Goal: Transaction & Acquisition: Purchase product/service

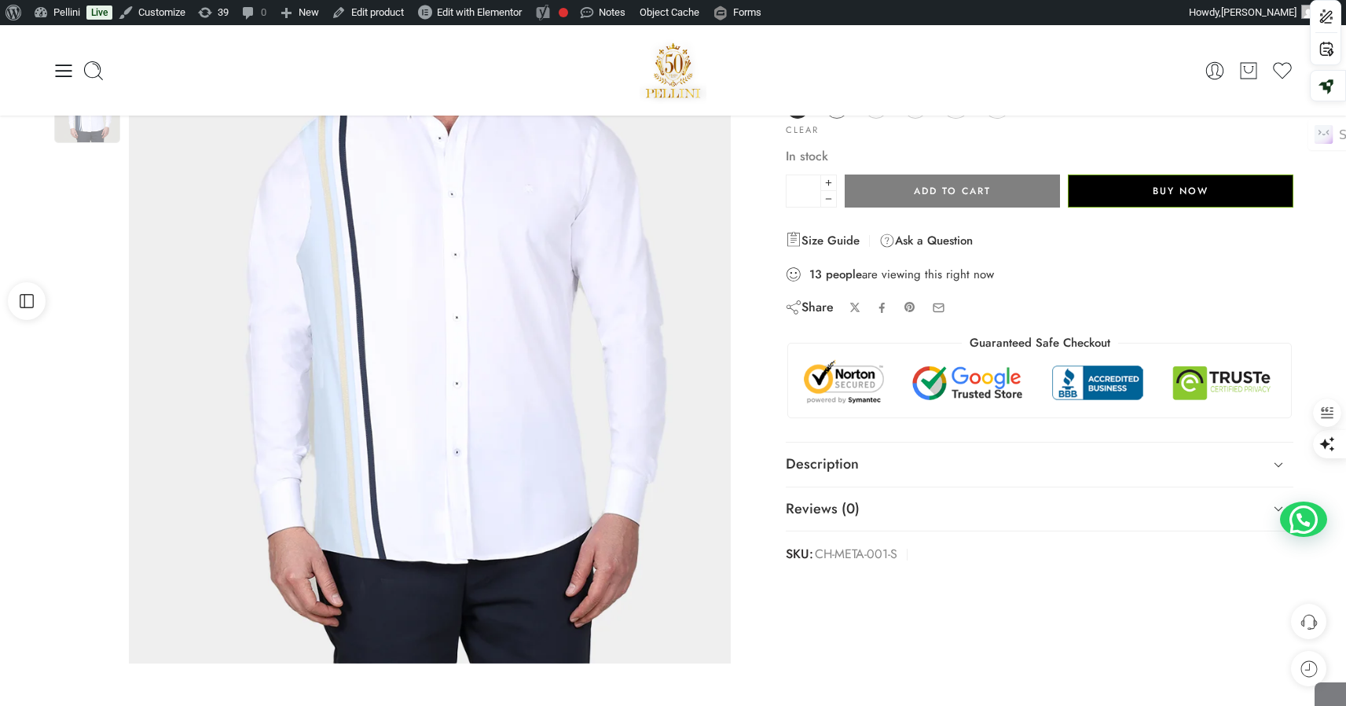
scroll to position [173, 0]
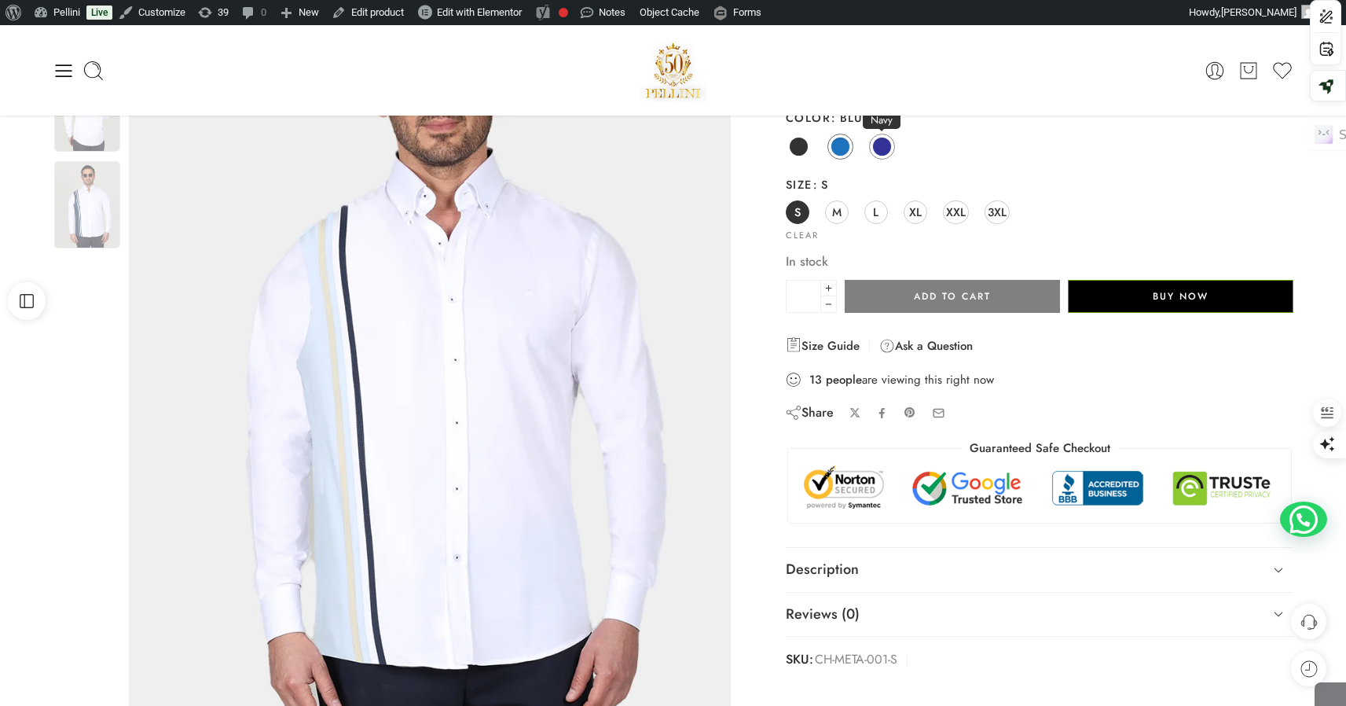
click at [879, 145] on span at bounding box center [882, 147] width 20 height 20
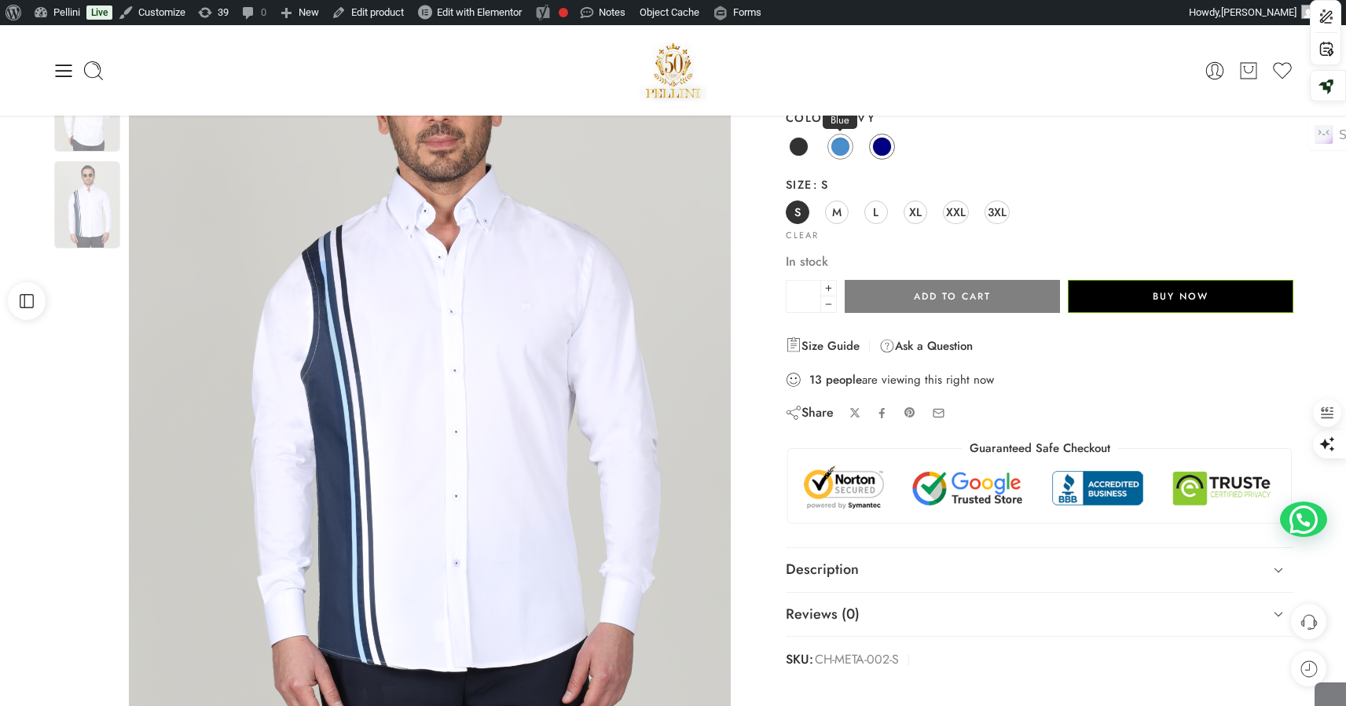
click at [850, 144] on span at bounding box center [841, 147] width 20 height 20
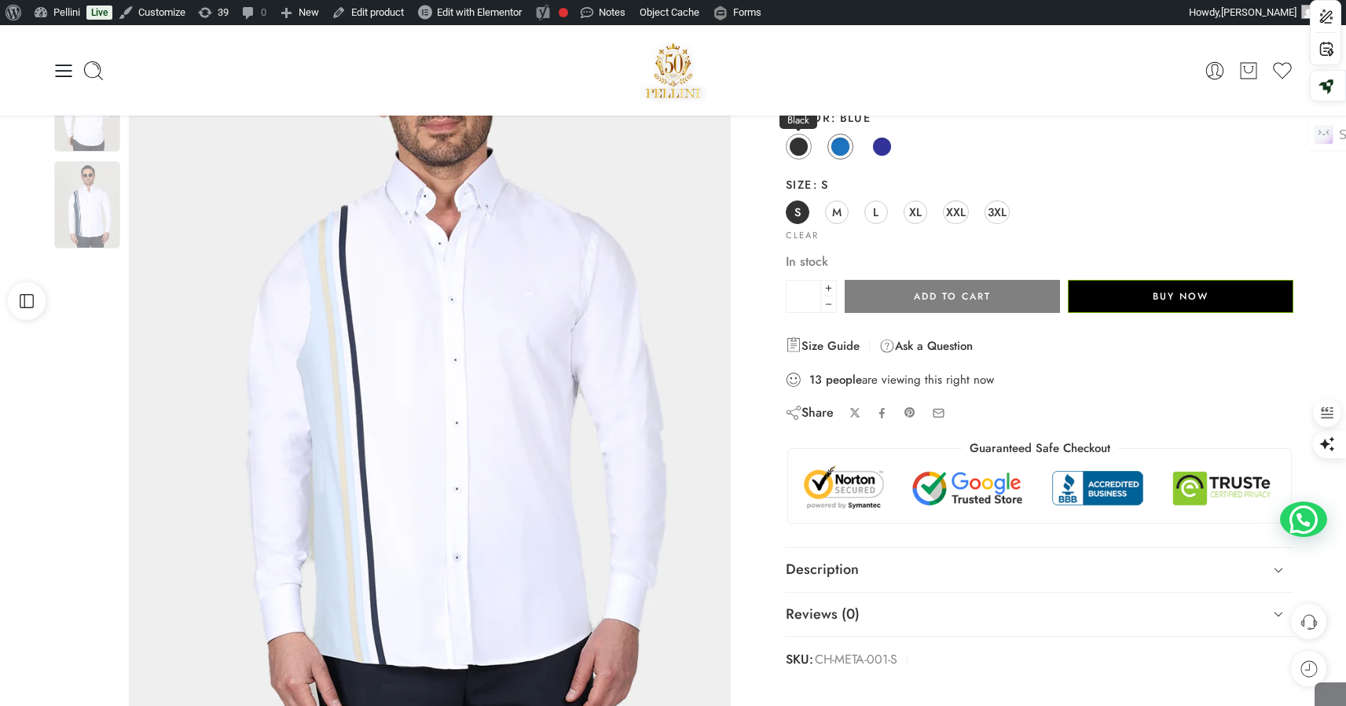
click at [803, 143] on span at bounding box center [799, 147] width 20 height 20
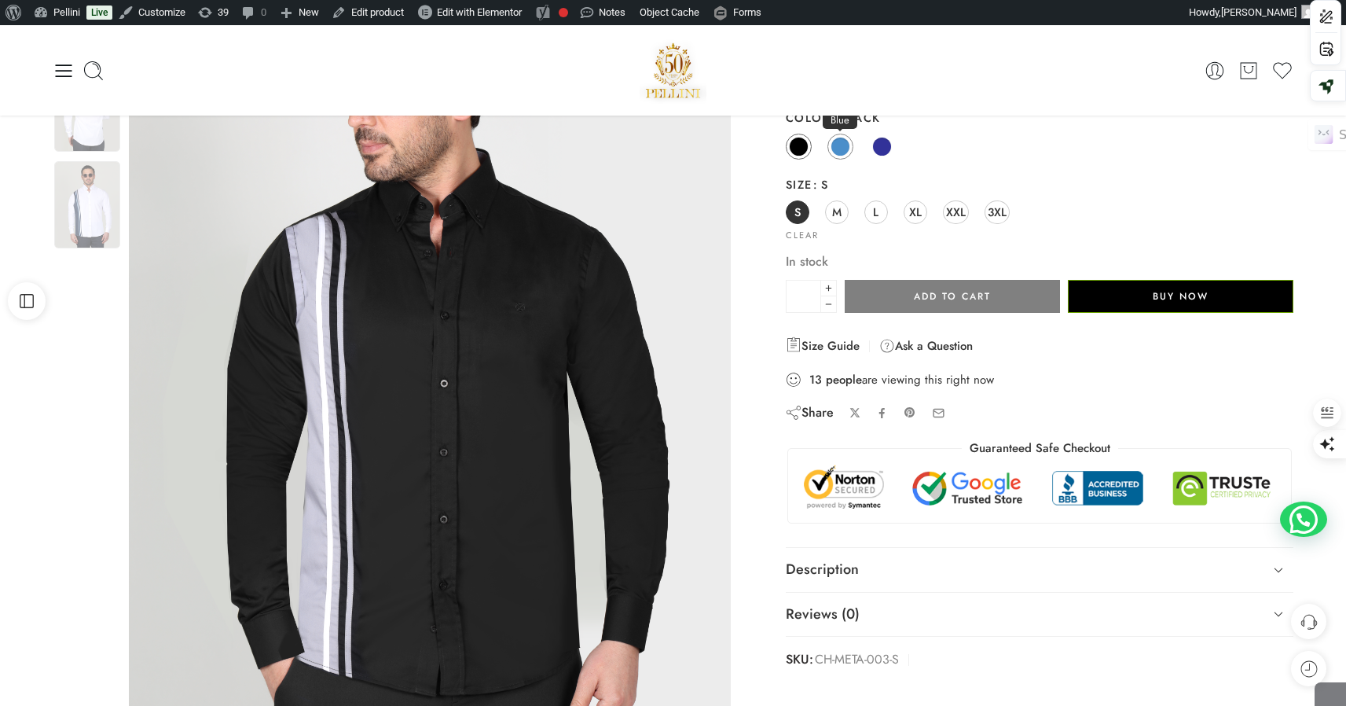
click at [844, 145] on span at bounding box center [841, 147] width 20 height 20
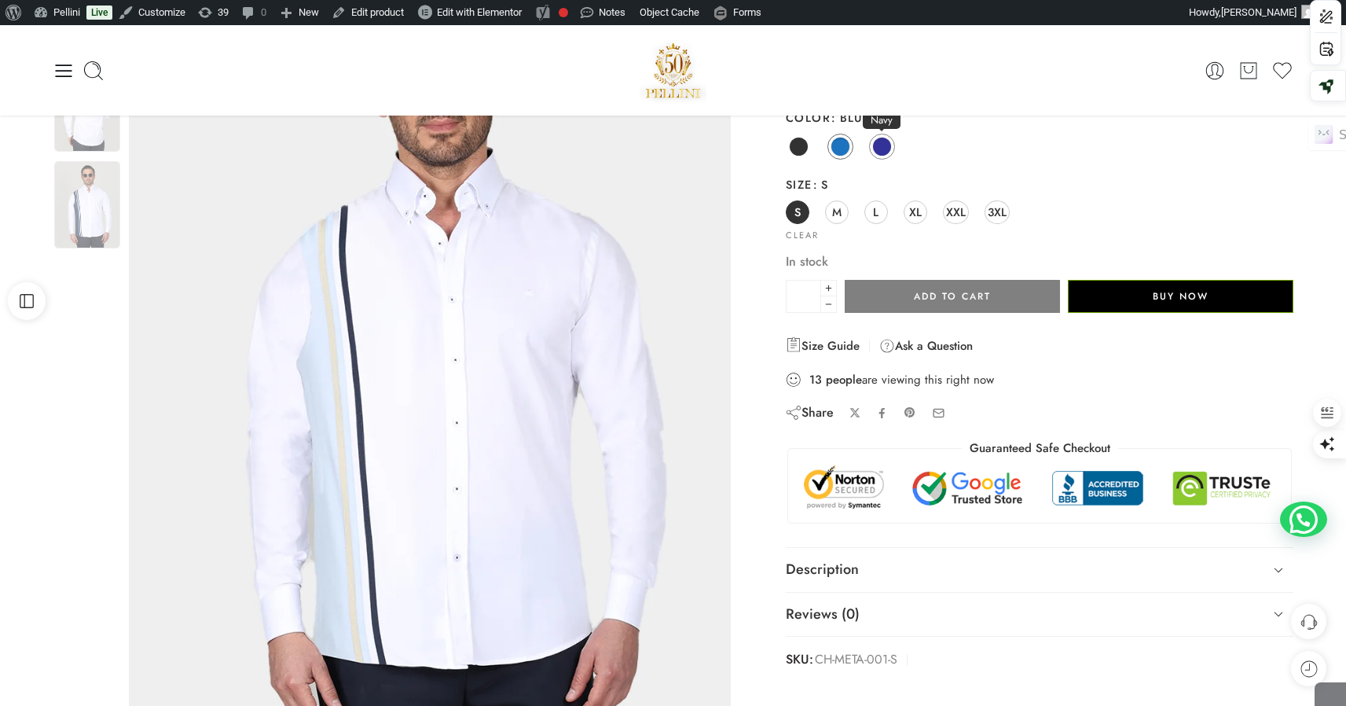
click at [886, 146] on span at bounding box center [882, 147] width 20 height 20
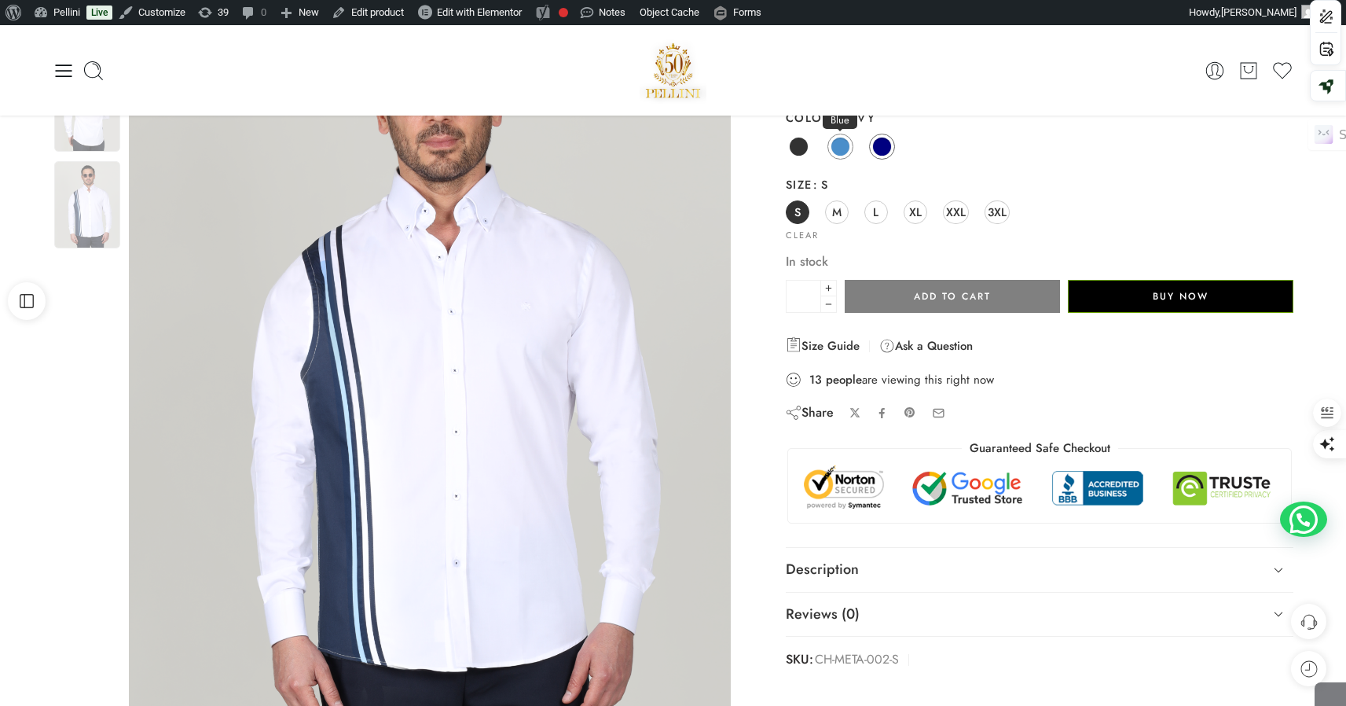
click at [839, 152] on span at bounding box center [841, 147] width 20 height 20
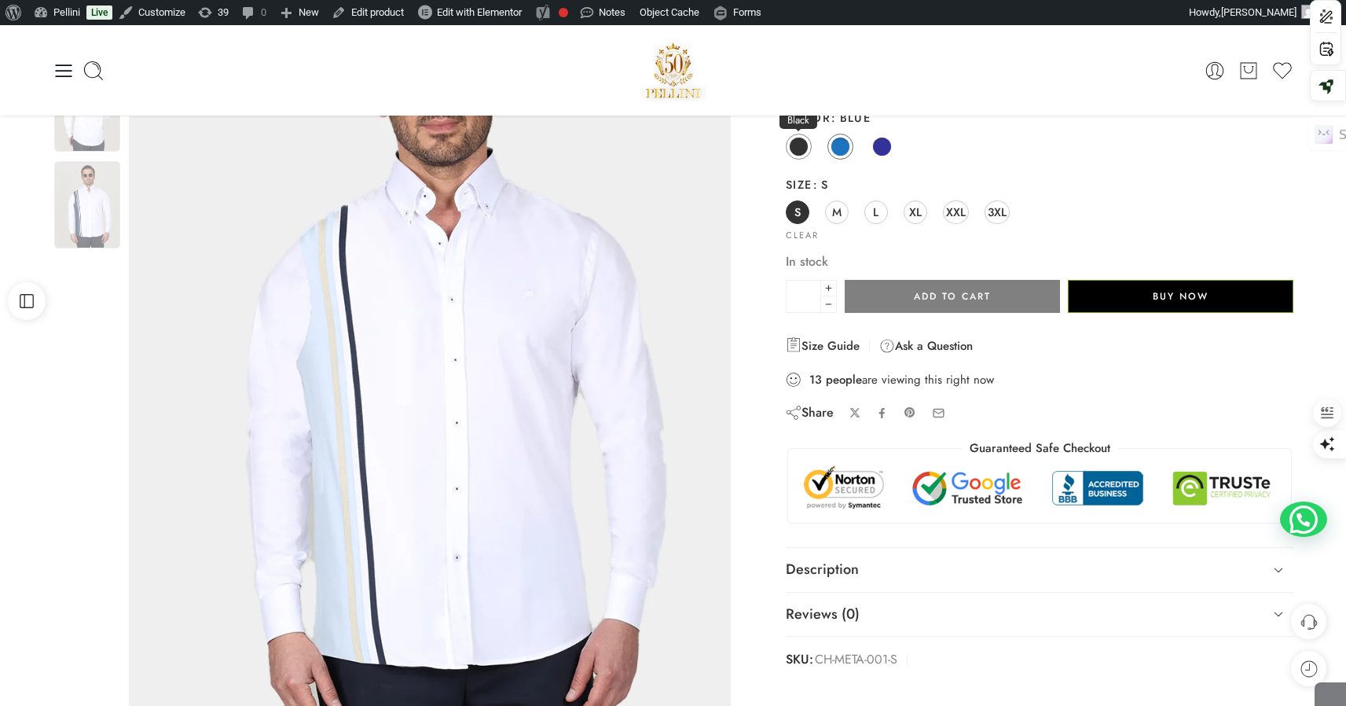
click at [808, 145] on span at bounding box center [799, 147] width 20 height 20
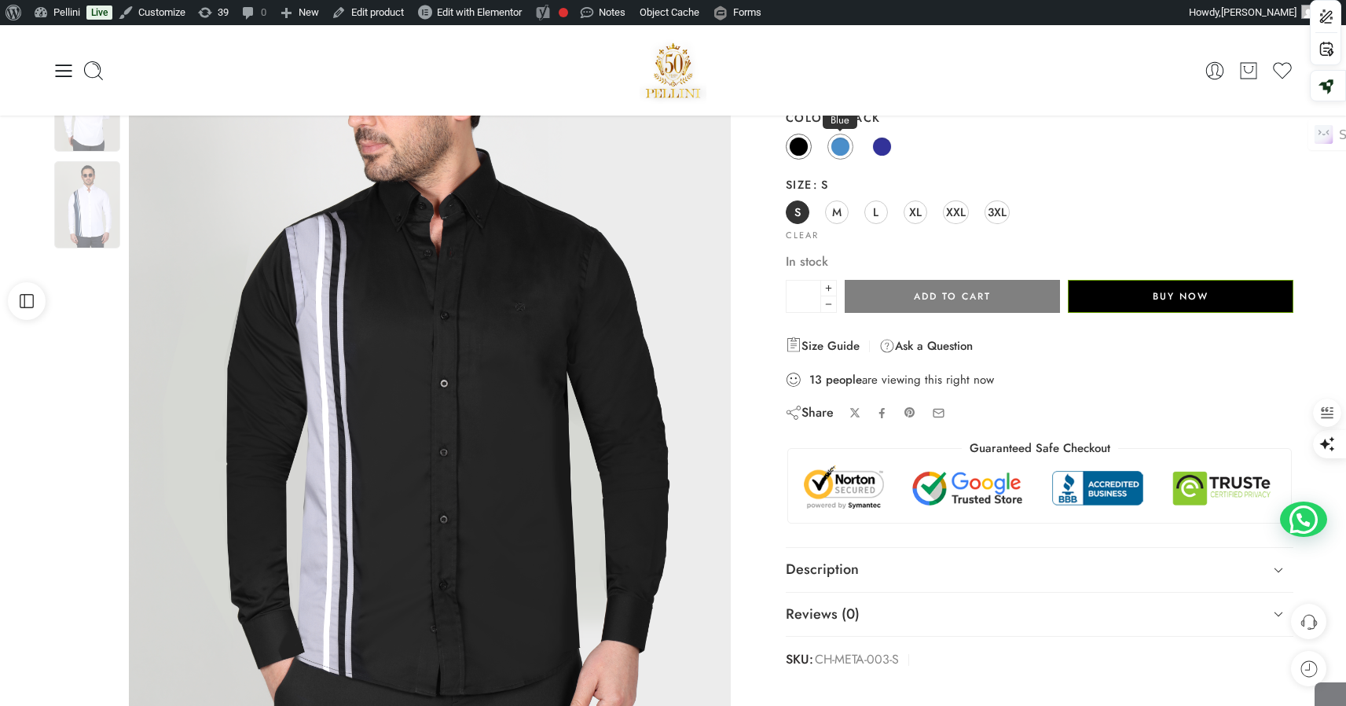
click at [841, 151] on span at bounding box center [841, 147] width 20 height 20
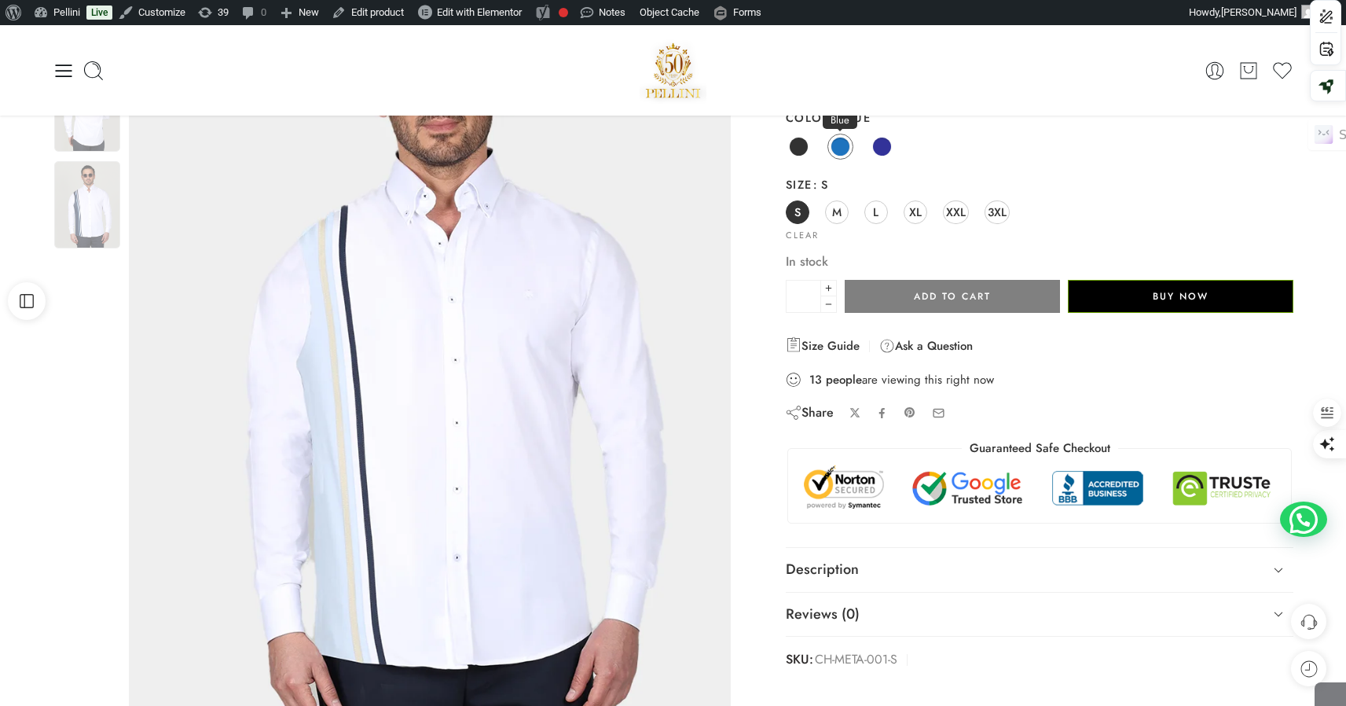
click at [842, 144] on span at bounding box center [841, 147] width 20 height 20
